Goal: Task Accomplishment & Management: Manage account settings

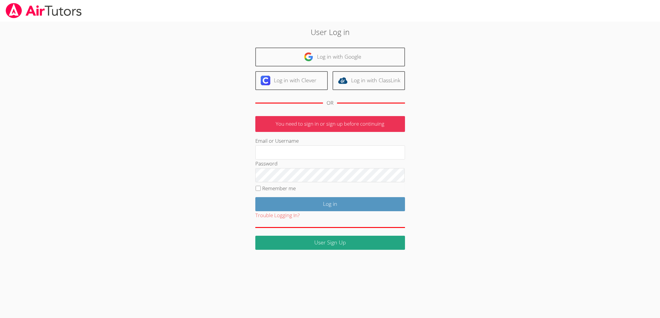
type input "[EMAIL_ADDRESS][DOMAIN_NAME]"
click at [314, 215] on div "Trouble Logging In?" at bounding box center [330, 215] width 150 height 9
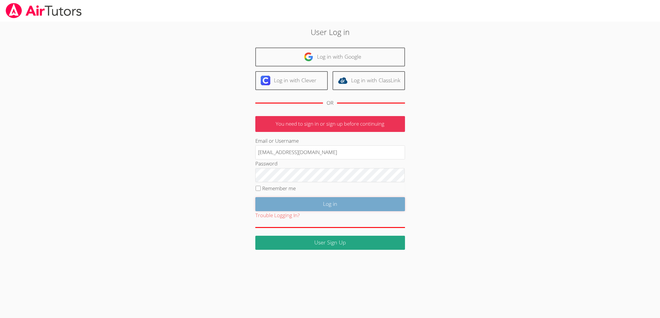
click at [315, 208] on input "Log in" at bounding box center [330, 204] width 150 height 14
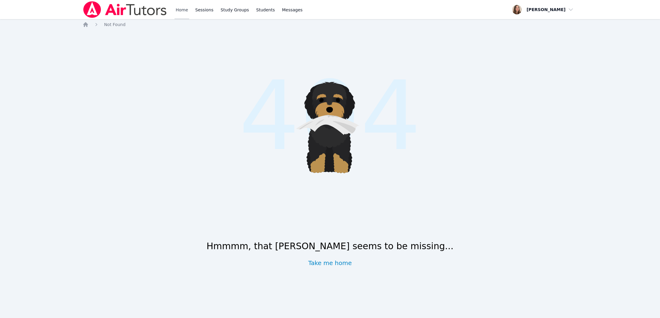
click at [179, 15] on link "Home" at bounding box center [182, 9] width 15 height 19
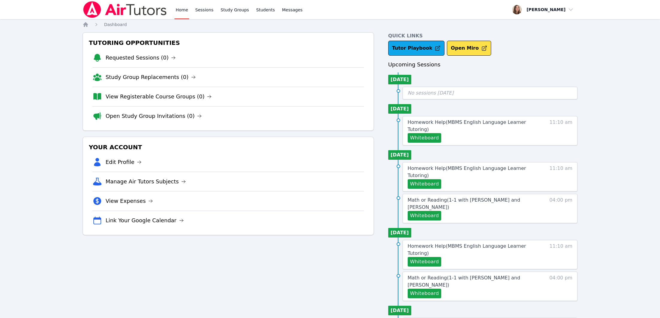
click at [181, 8] on link "Home" at bounding box center [182, 9] width 15 height 19
click at [181, 11] on link "Home" at bounding box center [182, 9] width 15 height 19
